Goal: Task Accomplishment & Management: Complete application form

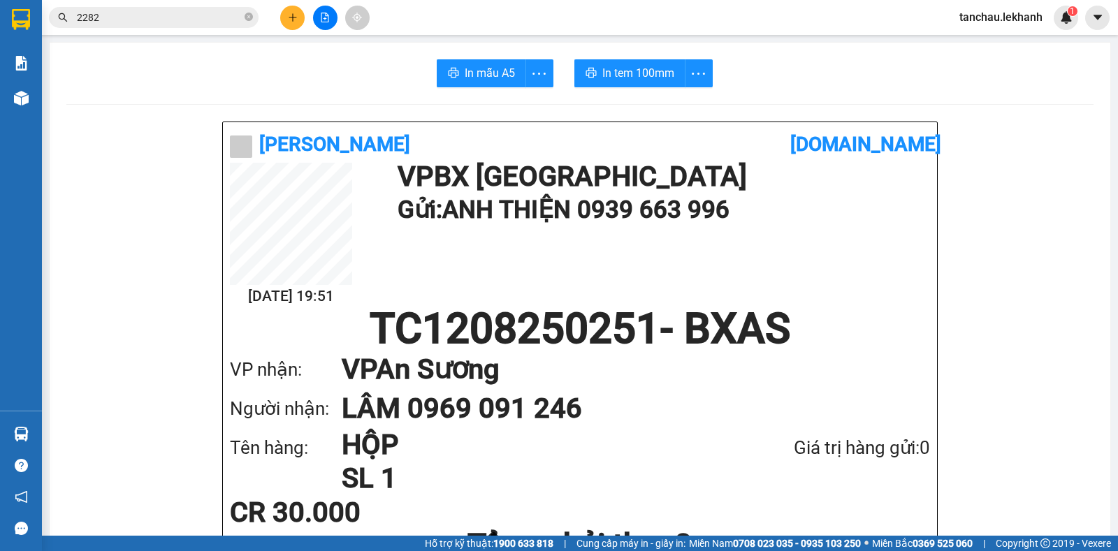
click at [292, 20] on icon "plus" at bounding box center [293, 18] width 10 height 10
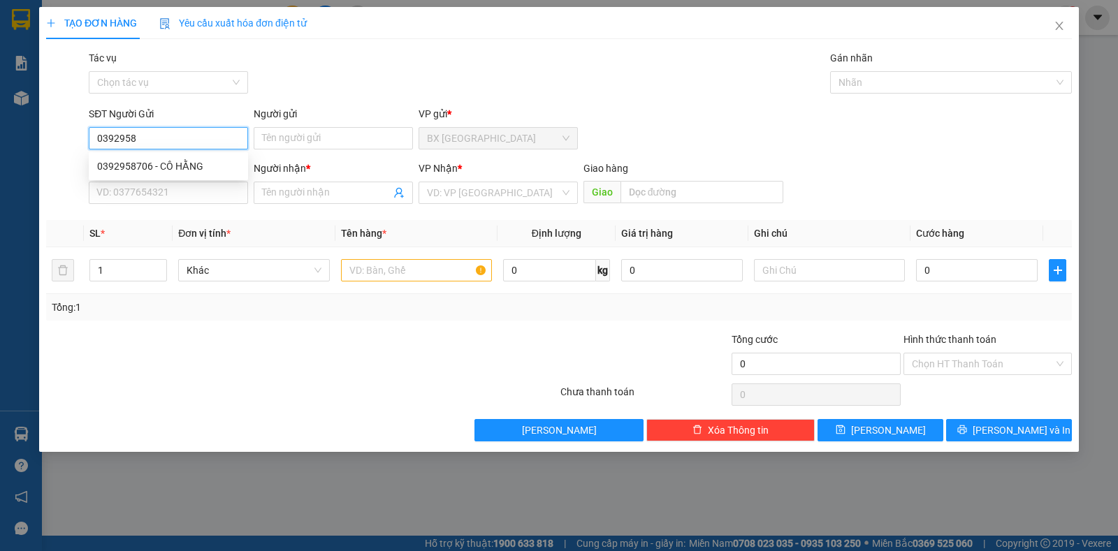
click at [154, 167] on div "0392958706 - CÔ HẰNG" at bounding box center [168, 166] width 143 height 15
type input "0392958706"
type input "CÔ HẰNG"
type input "0375225351"
type input "PHƯỢNG"
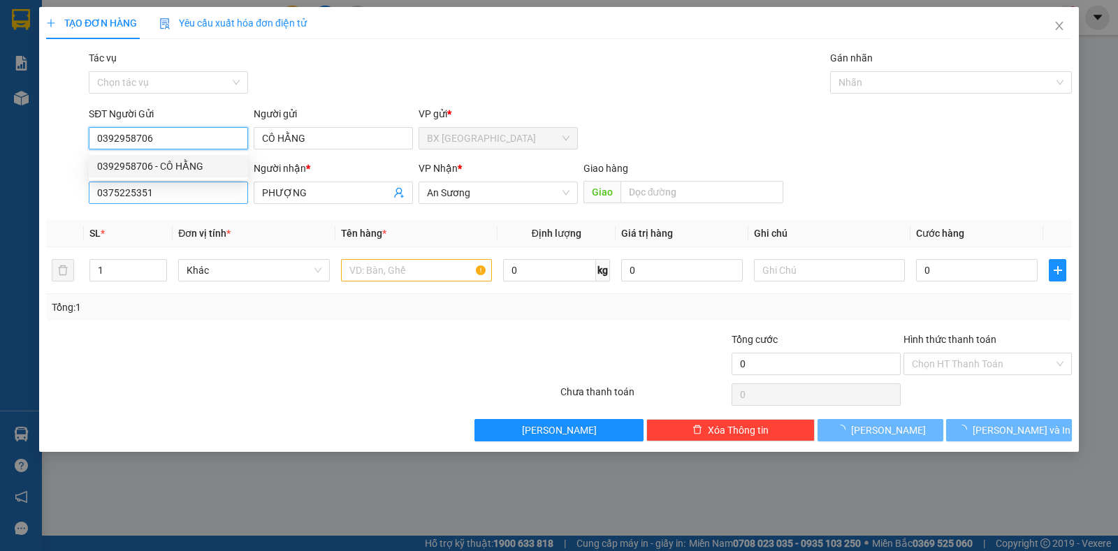
type input "60.000"
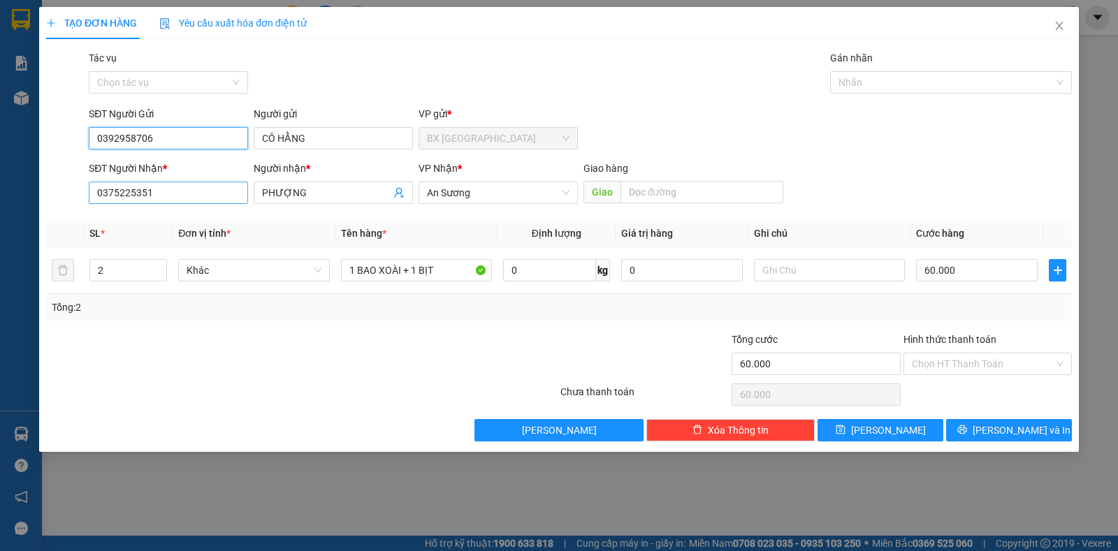
type input "0392958706"
click at [168, 196] on input "0375225351" at bounding box center [168, 193] width 159 height 22
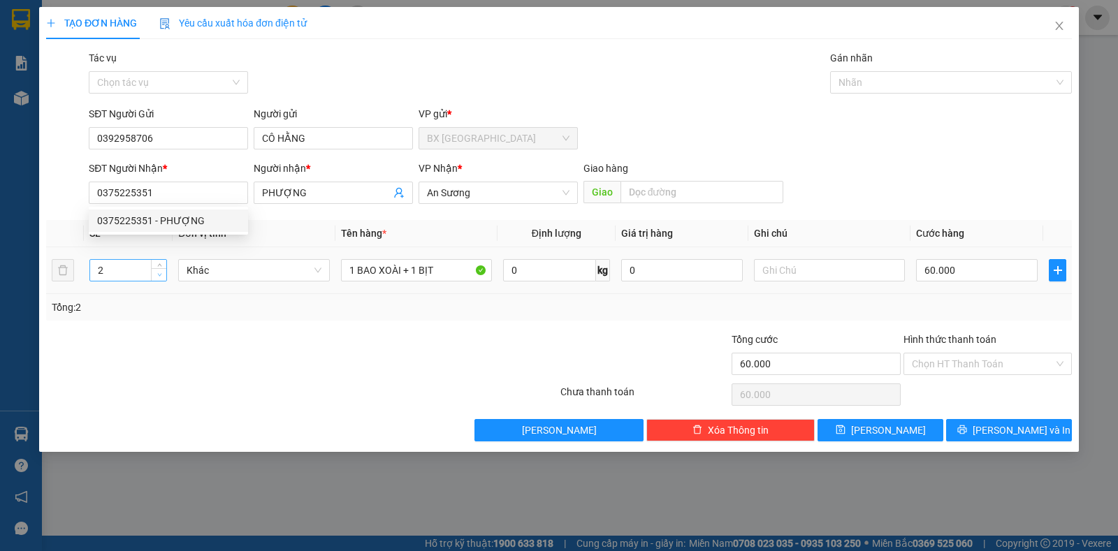
type input "1"
click at [156, 275] on span "down" at bounding box center [159, 275] width 8 height 8
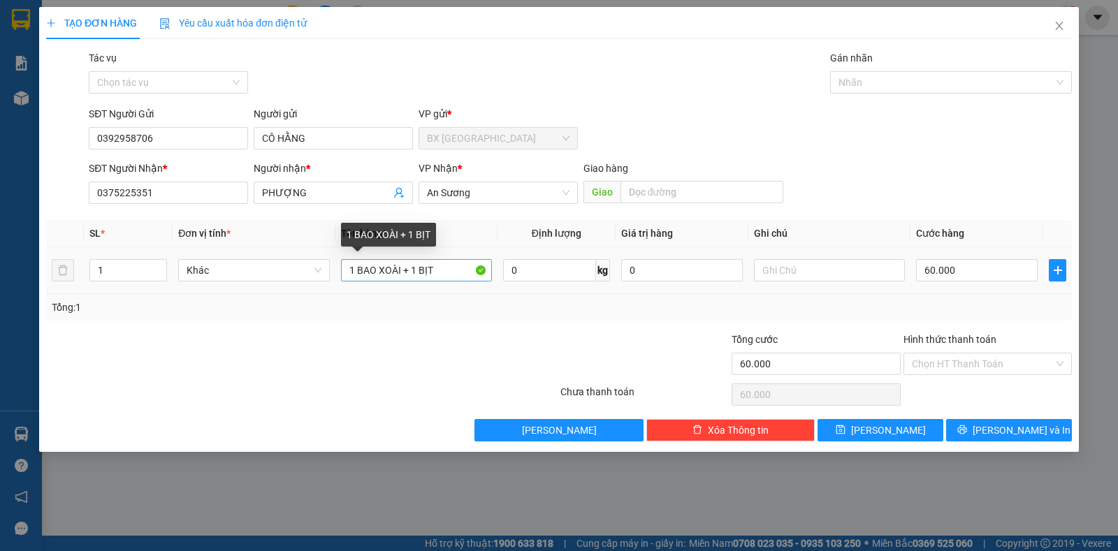
drag, startPoint x: 452, startPoint y: 257, endPoint x: 384, endPoint y: 266, distance: 68.4
click at [341, 266] on div "1 BAO XOÀI + 1 BỊT" at bounding box center [416, 271] width 151 height 28
drag, startPoint x: 440, startPoint y: 270, endPoint x: 333, endPoint y: 270, distance: 107.6
click at [333, 270] on tr "1 Khác 1 BAO XOÀI + 1 BỊT 0 kg 0 60.000" at bounding box center [559, 270] width 1026 height 47
type input "1 thùng"
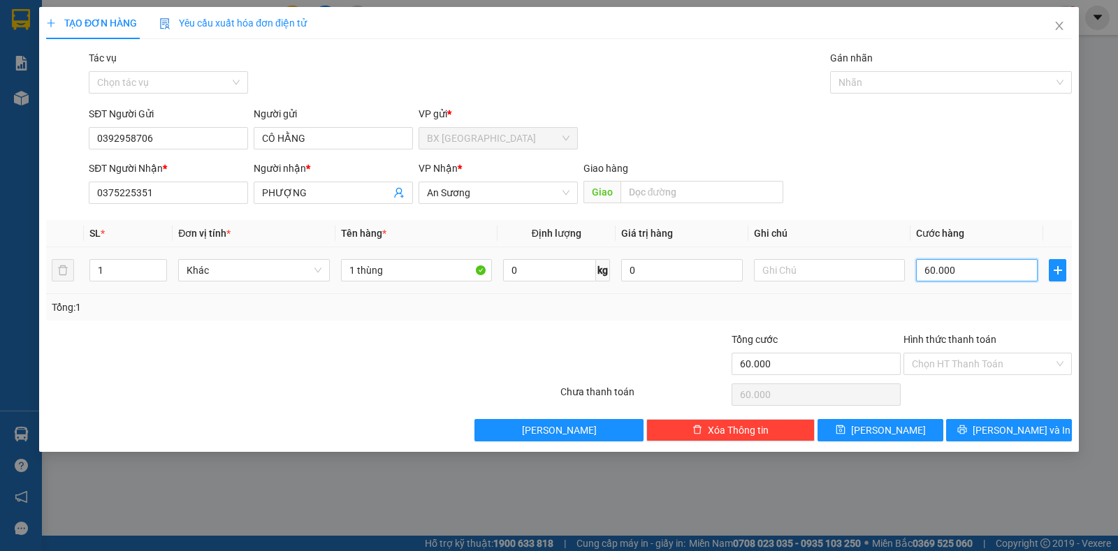
click at [998, 265] on input "60.000" at bounding box center [977, 270] width 122 height 22
type input "7"
type input "70"
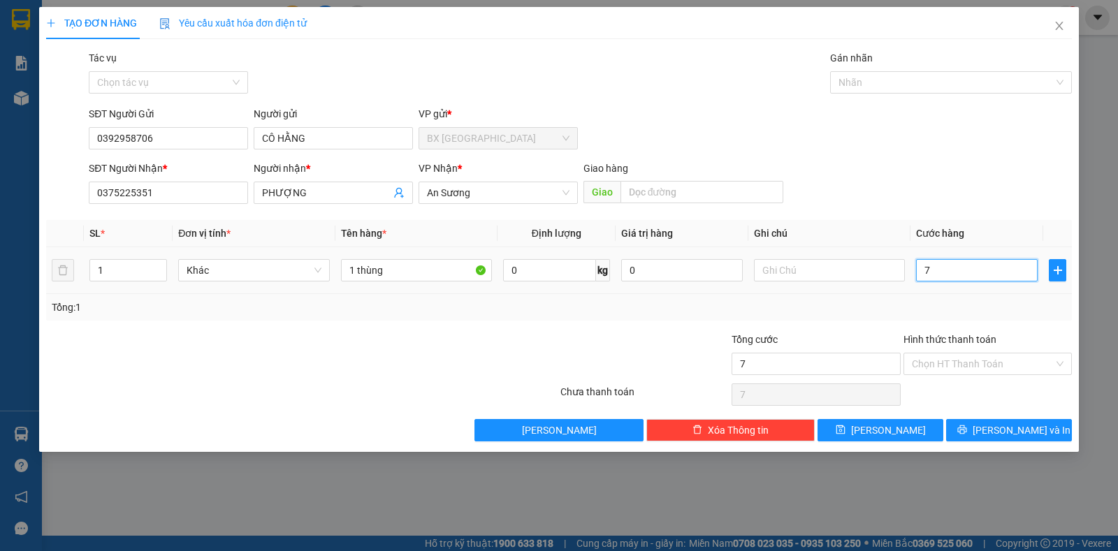
type input "70"
type input "70.000"
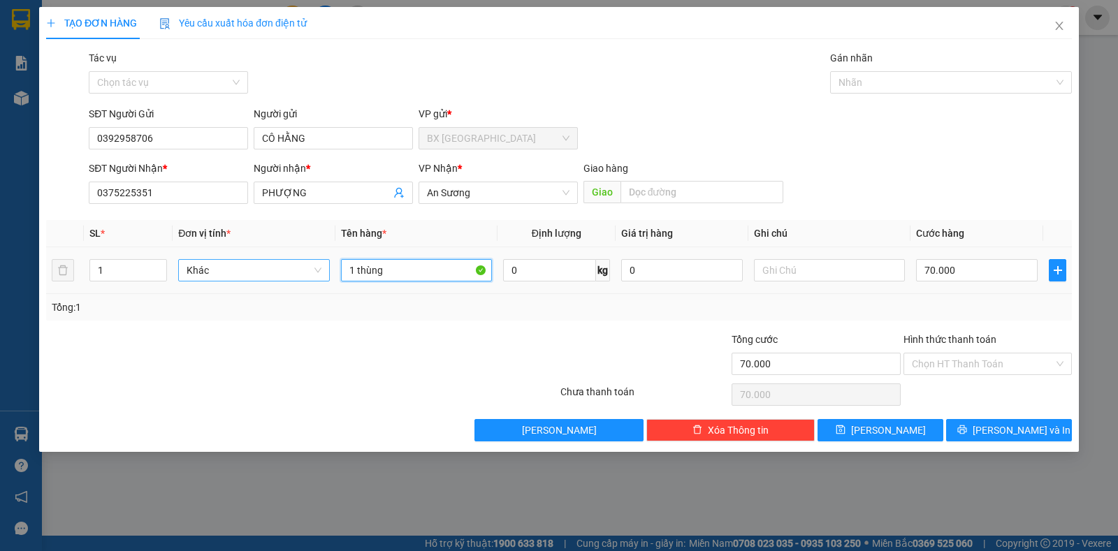
drag, startPoint x: 429, startPoint y: 272, endPoint x: 228, endPoint y: 271, distance: 201.3
click at [228, 271] on tr "1 Khác 1 thùng 0 kg 0 70.000" at bounding box center [559, 270] width 1026 height 47
type input "1 THÙNG"
click at [965, 368] on input "Hình thức thanh toán" at bounding box center [983, 364] width 142 height 21
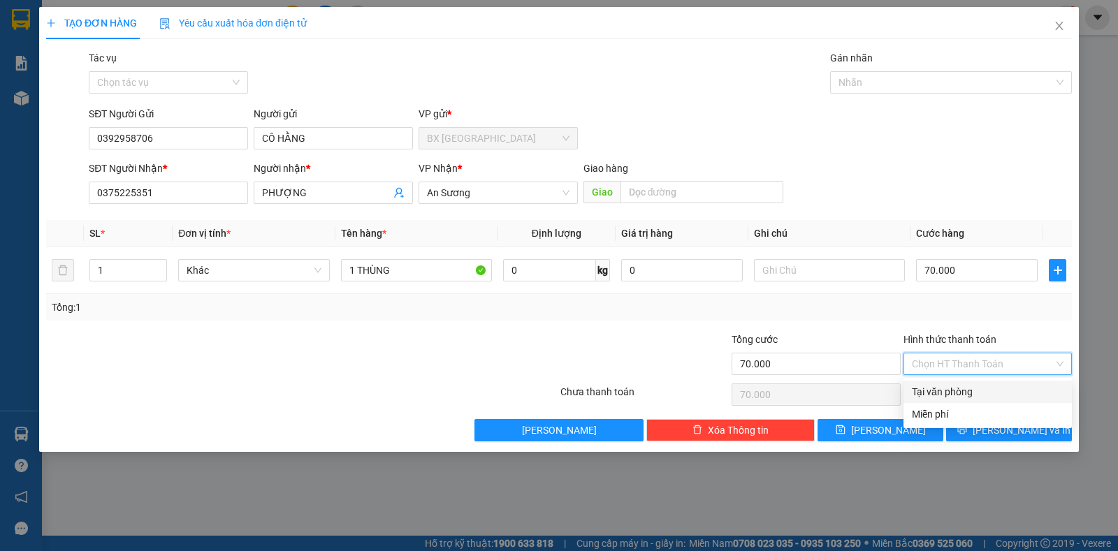
click at [962, 397] on div "Tại văn phòng" at bounding box center [988, 391] width 152 height 15
type input "0"
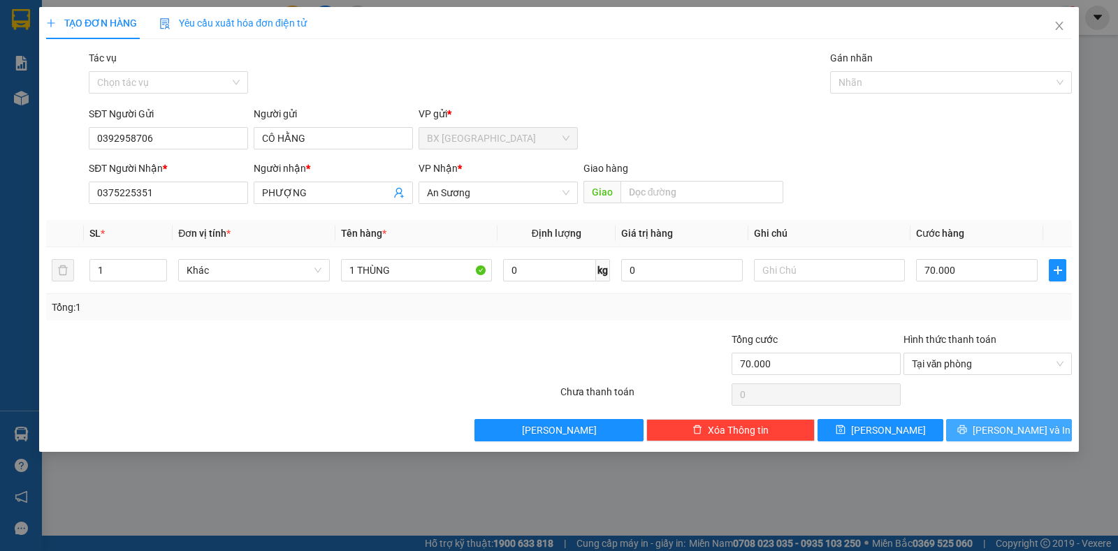
click at [1011, 429] on span "[PERSON_NAME] và In" at bounding box center [1022, 430] width 98 height 15
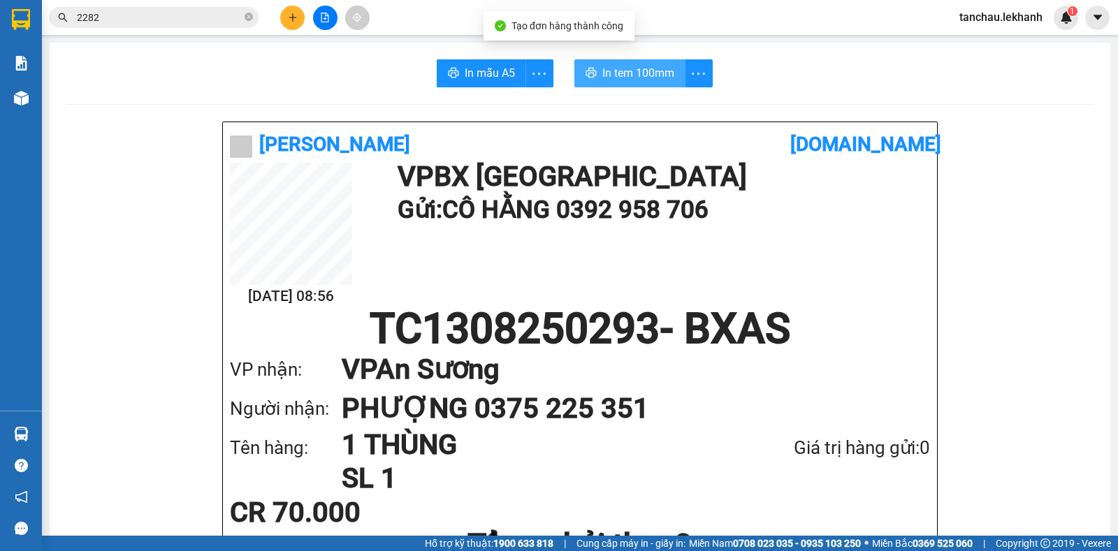
click at [633, 71] on span "In tem 100mm" at bounding box center [638, 72] width 72 height 17
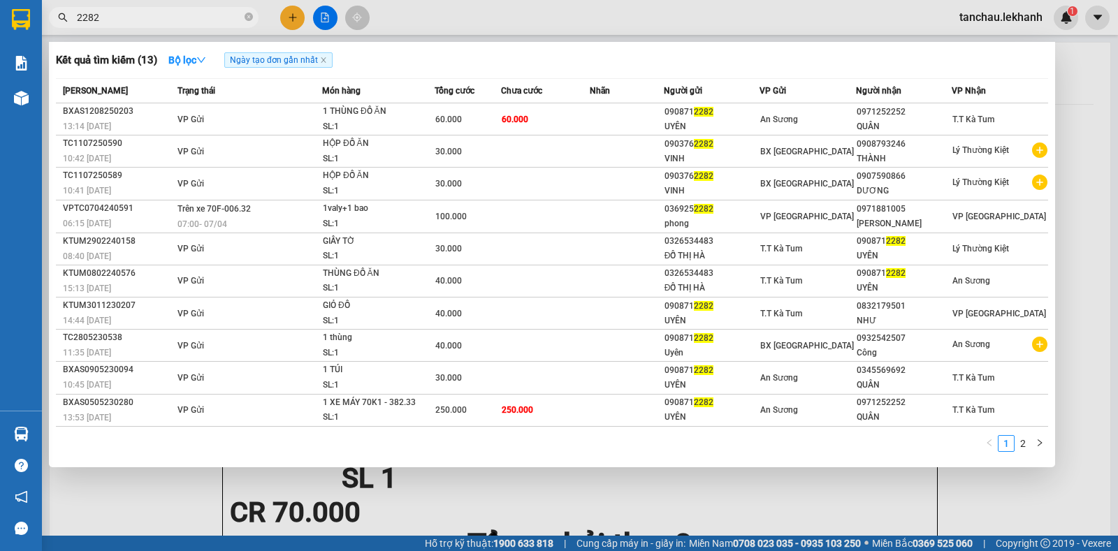
drag, startPoint x: 113, startPoint y: 18, endPoint x: 78, endPoint y: 3, distance: 37.5
click at [78, 24] on input "2282" at bounding box center [159, 17] width 165 height 15
